Goal: Understand process/instructions: Learn how to perform a task or action

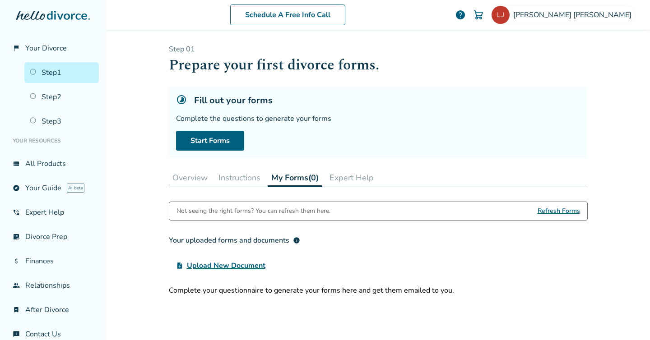
click at [182, 182] on button "Overview" at bounding box center [190, 178] width 42 height 18
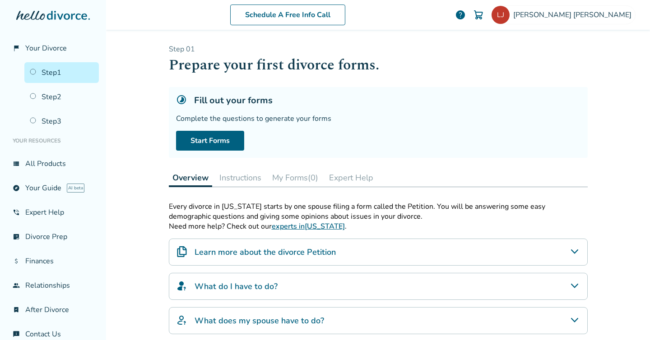
click at [242, 173] on button "Instructions" at bounding box center [240, 178] width 49 height 18
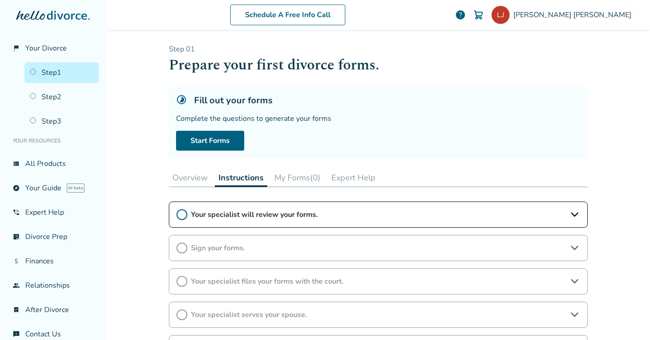
click at [301, 180] on button "My Forms (0)" at bounding box center [297, 178] width 53 height 18
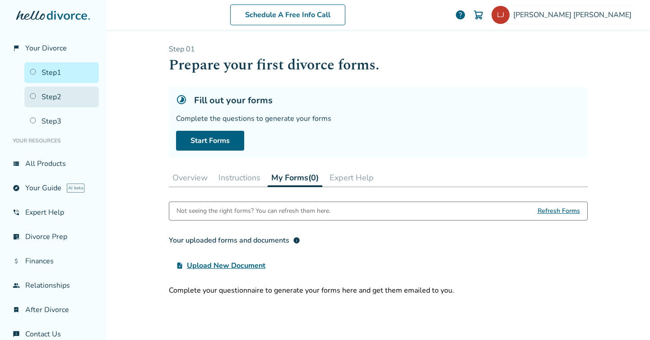
click at [66, 98] on link "Step 2" at bounding box center [61, 97] width 75 height 21
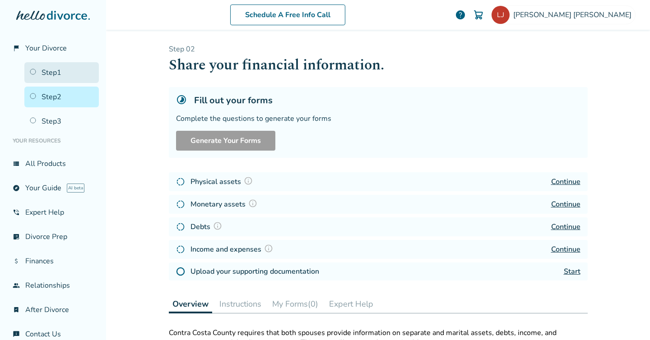
click at [60, 77] on link "Step 1" at bounding box center [61, 72] width 75 height 21
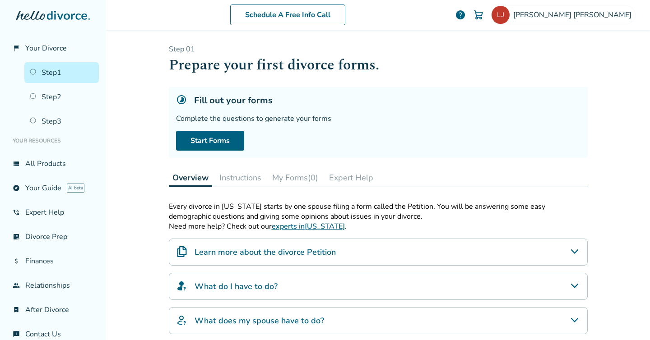
scroll to position [13, 0]
